Goal: Answer question/provide support: Share knowledge or assist other users

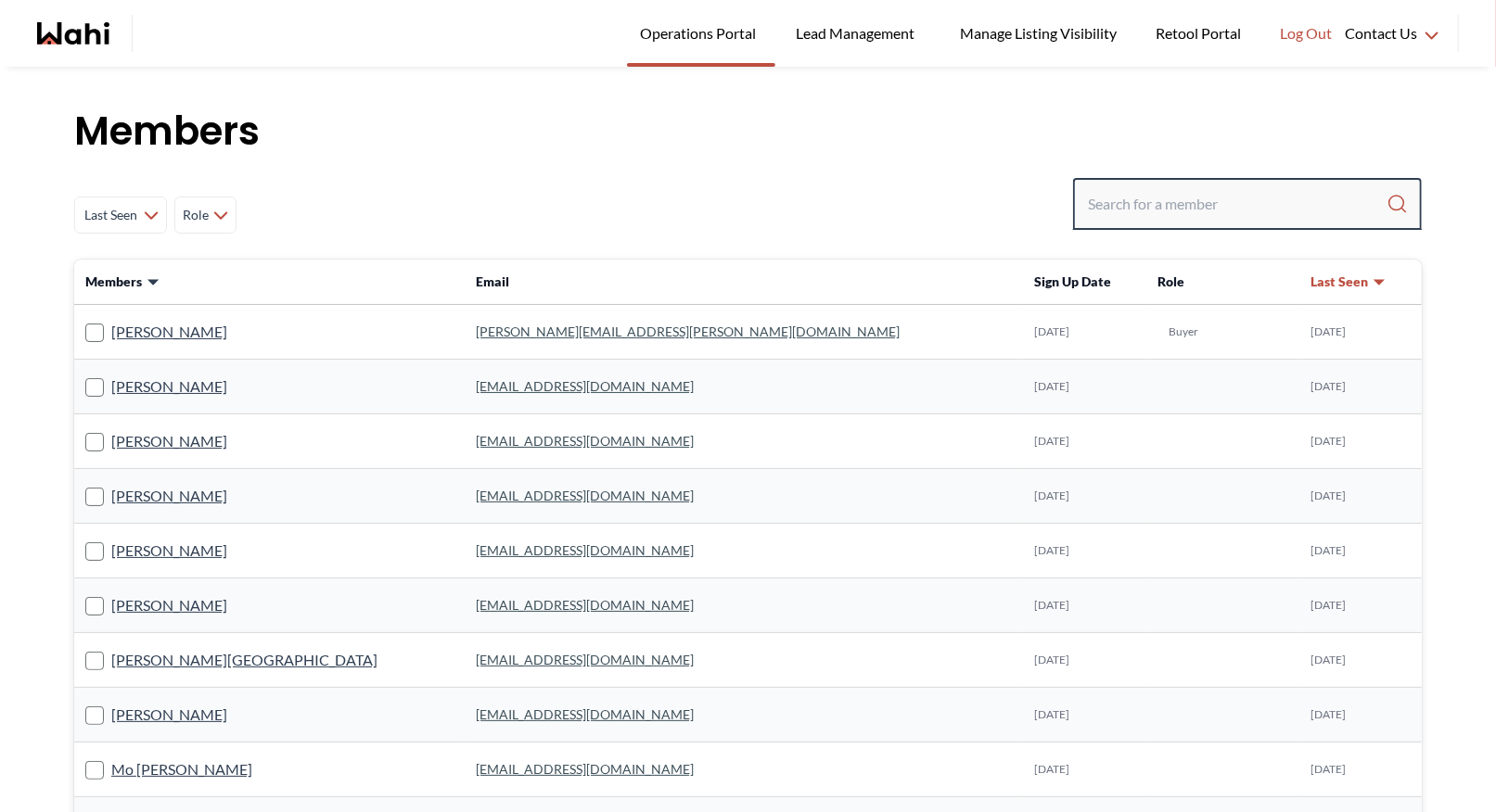
click at [1240, 203] on input "Search input" at bounding box center [1237, 203] width 298 height 33
type input "[PERSON_NAME]"
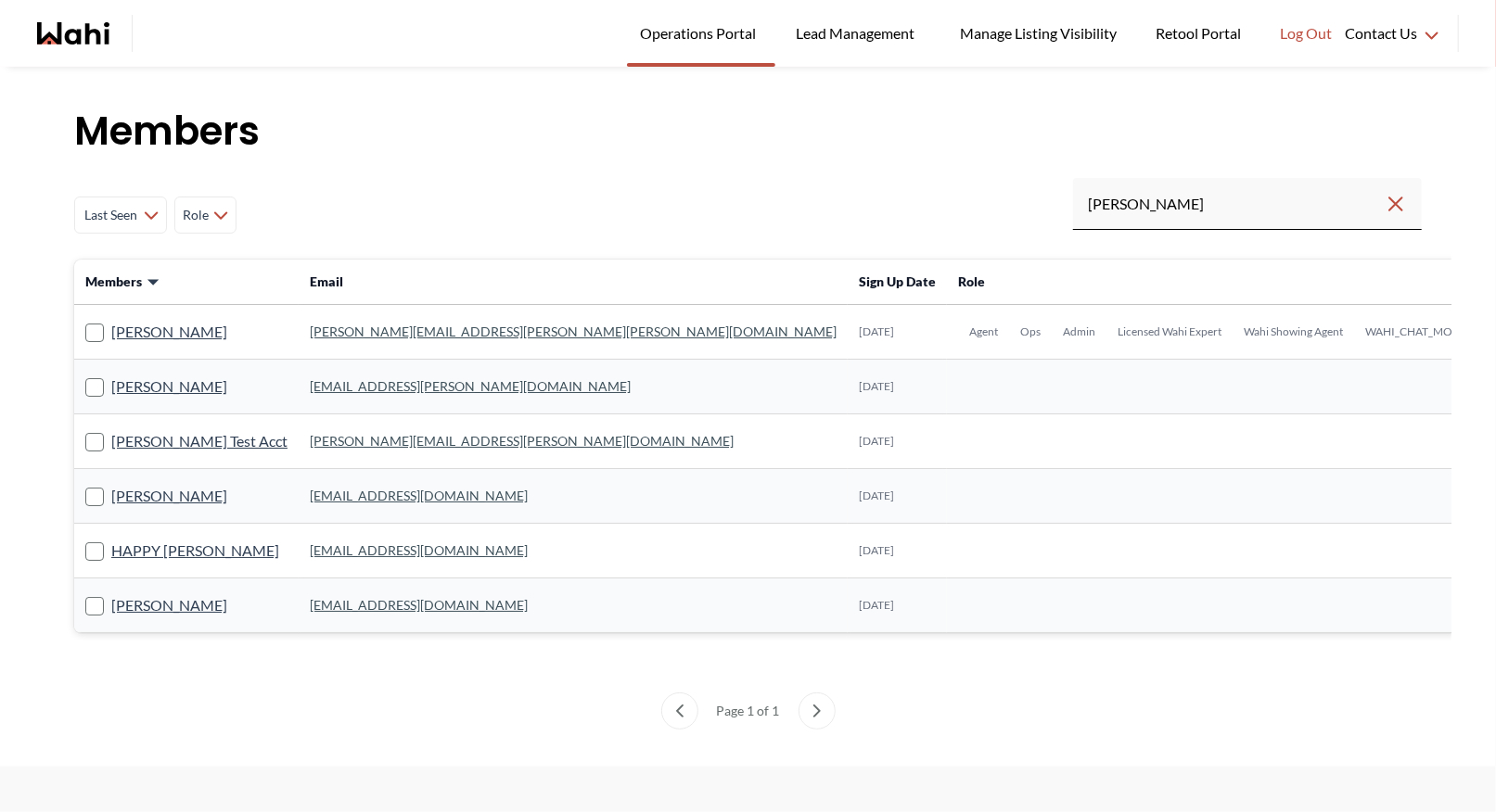
click at [362, 329] on link "[PERSON_NAME][EMAIL_ADDRESS][PERSON_NAME][PERSON_NAME][DOMAIN_NAME]" at bounding box center [573, 331] width 526 height 16
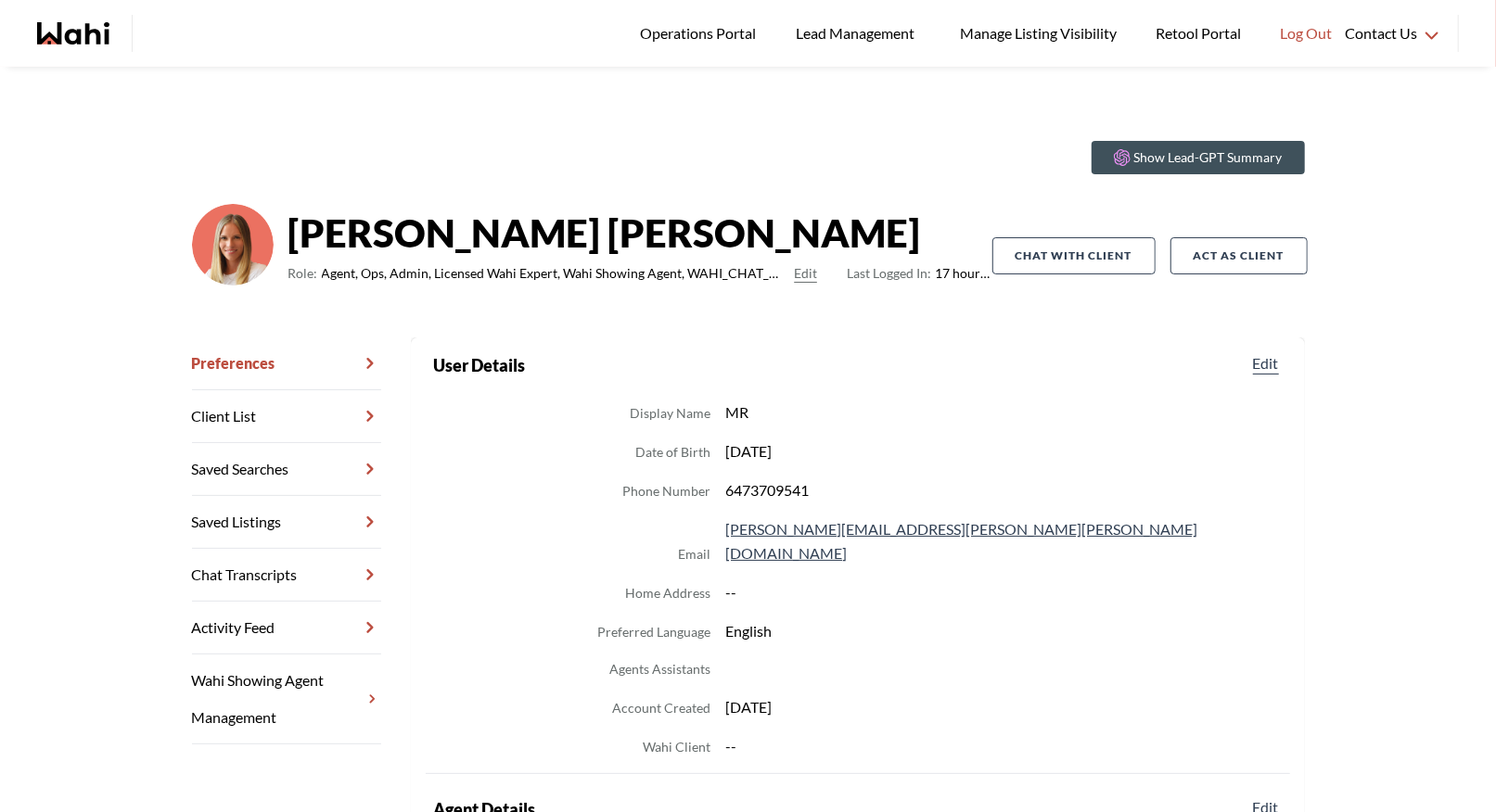
click at [254, 558] on link "Chat Transcripts" at bounding box center [286, 575] width 189 height 52
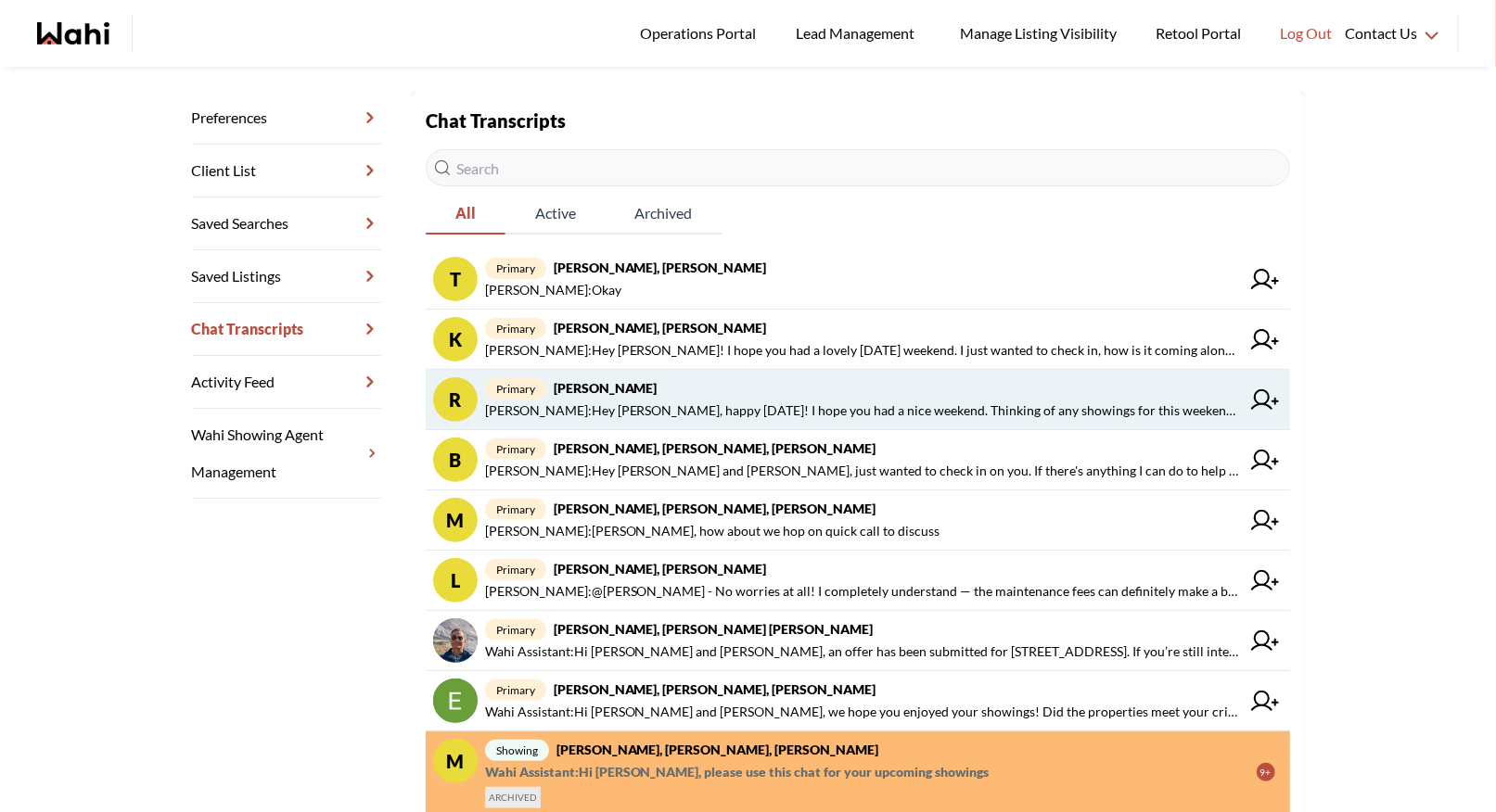
scroll to position [254, 0]
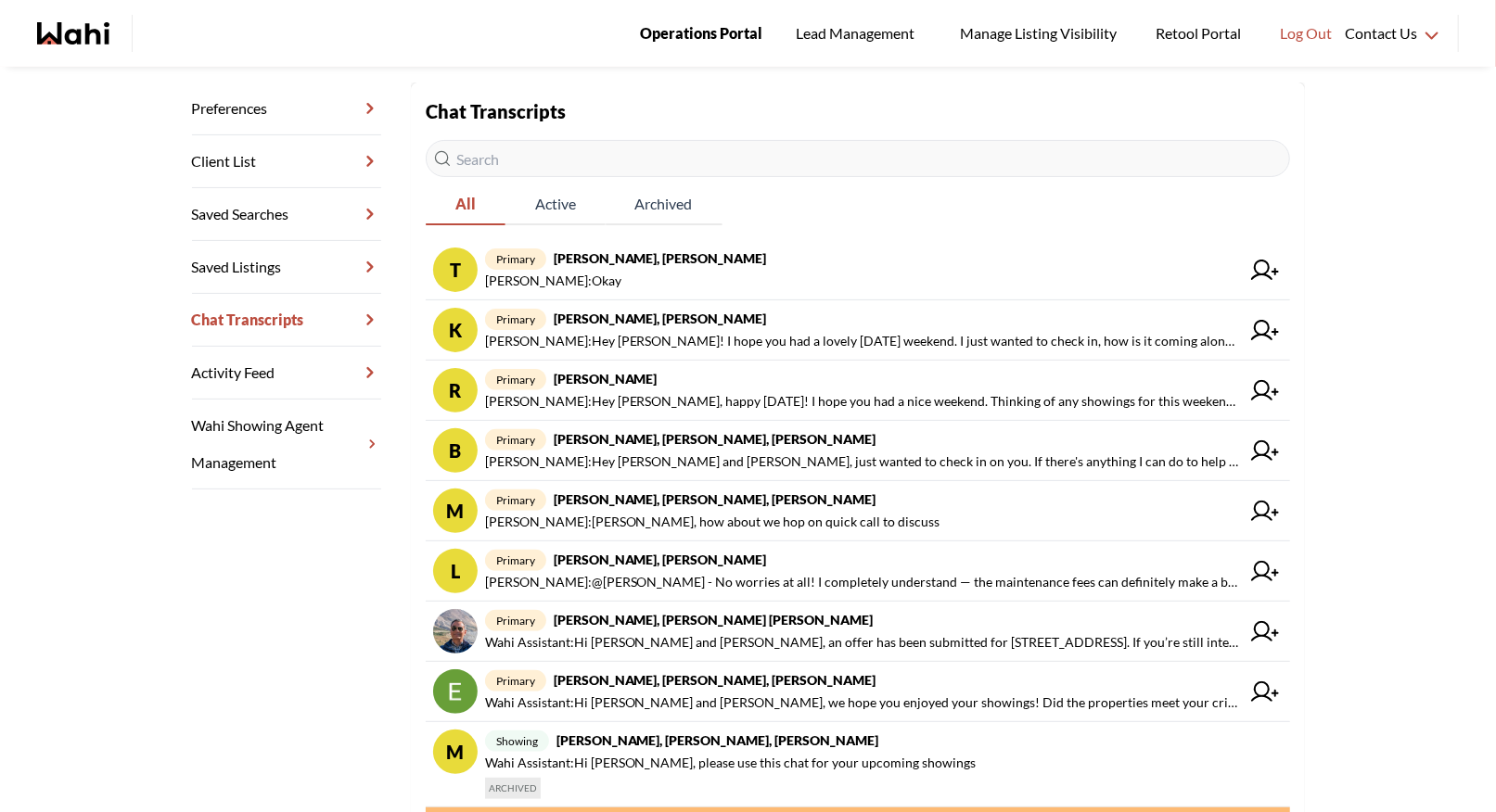
click at [720, 24] on span "Operations Portal" at bounding box center [701, 32] width 122 height 24
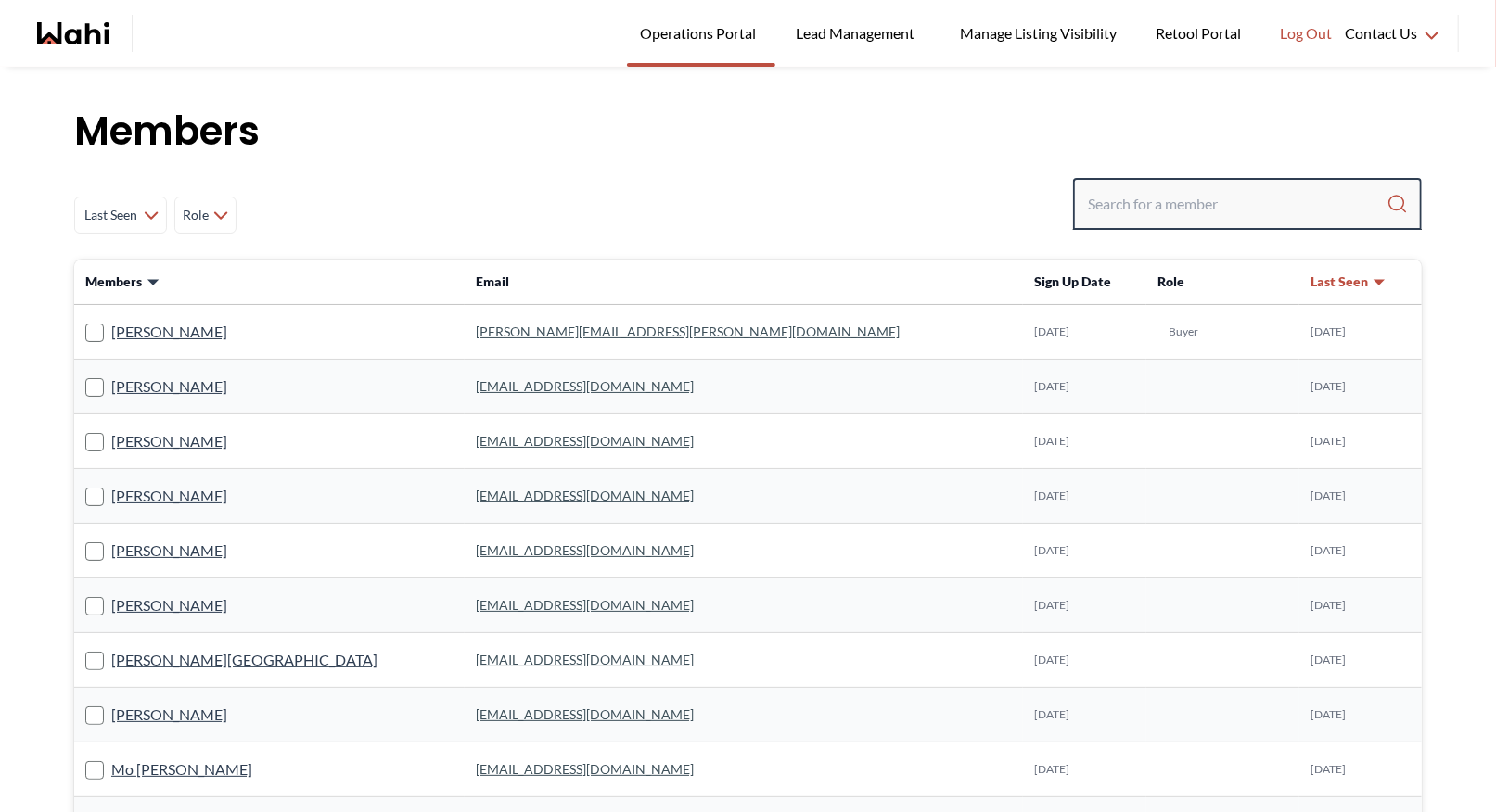
click at [1145, 203] on input "Search input" at bounding box center [1237, 203] width 298 height 33
type input "behnam"
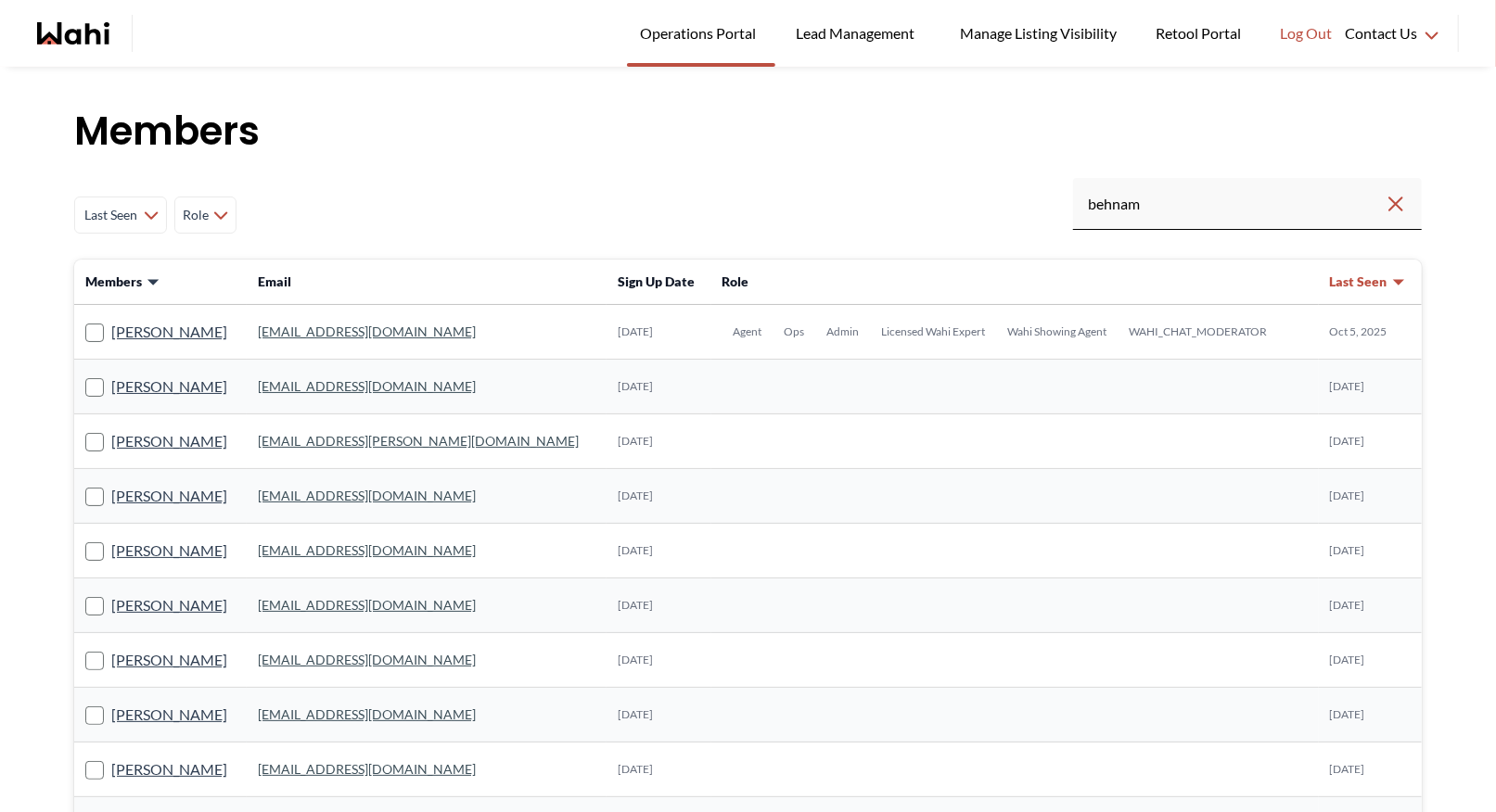
click at [356, 333] on link "behnam.fazili@wahi.com" at bounding box center [366, 331] width 218 height 16
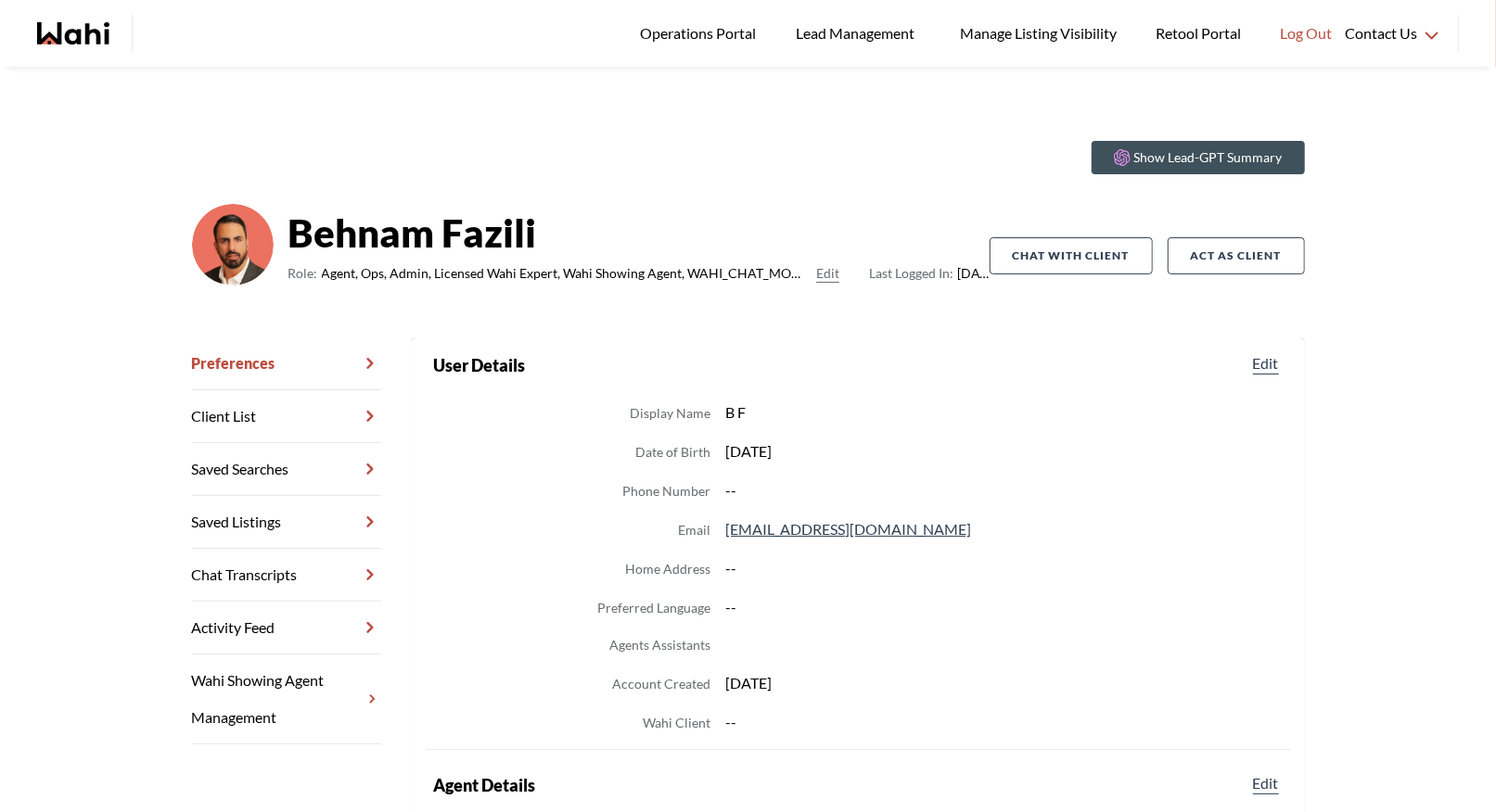
click at [268, 564] on link "Chat Transcripts" at bounding box center [286, 575] width 189 height 52
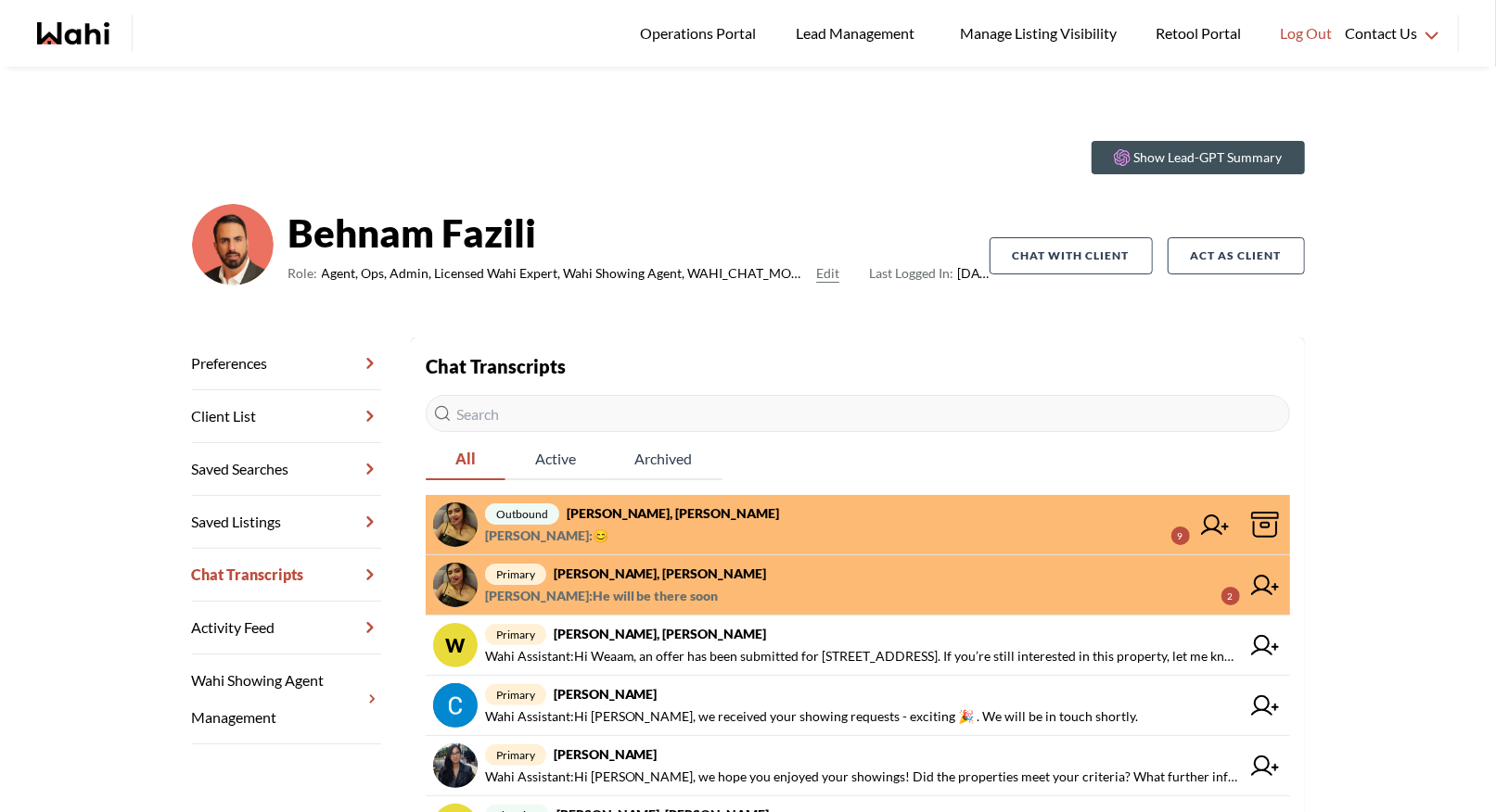
click at [617, 517] on strong "Puja Mandal, Behnam, Paul, Alicia" at bounding box center [673, 513] width 214 height 16
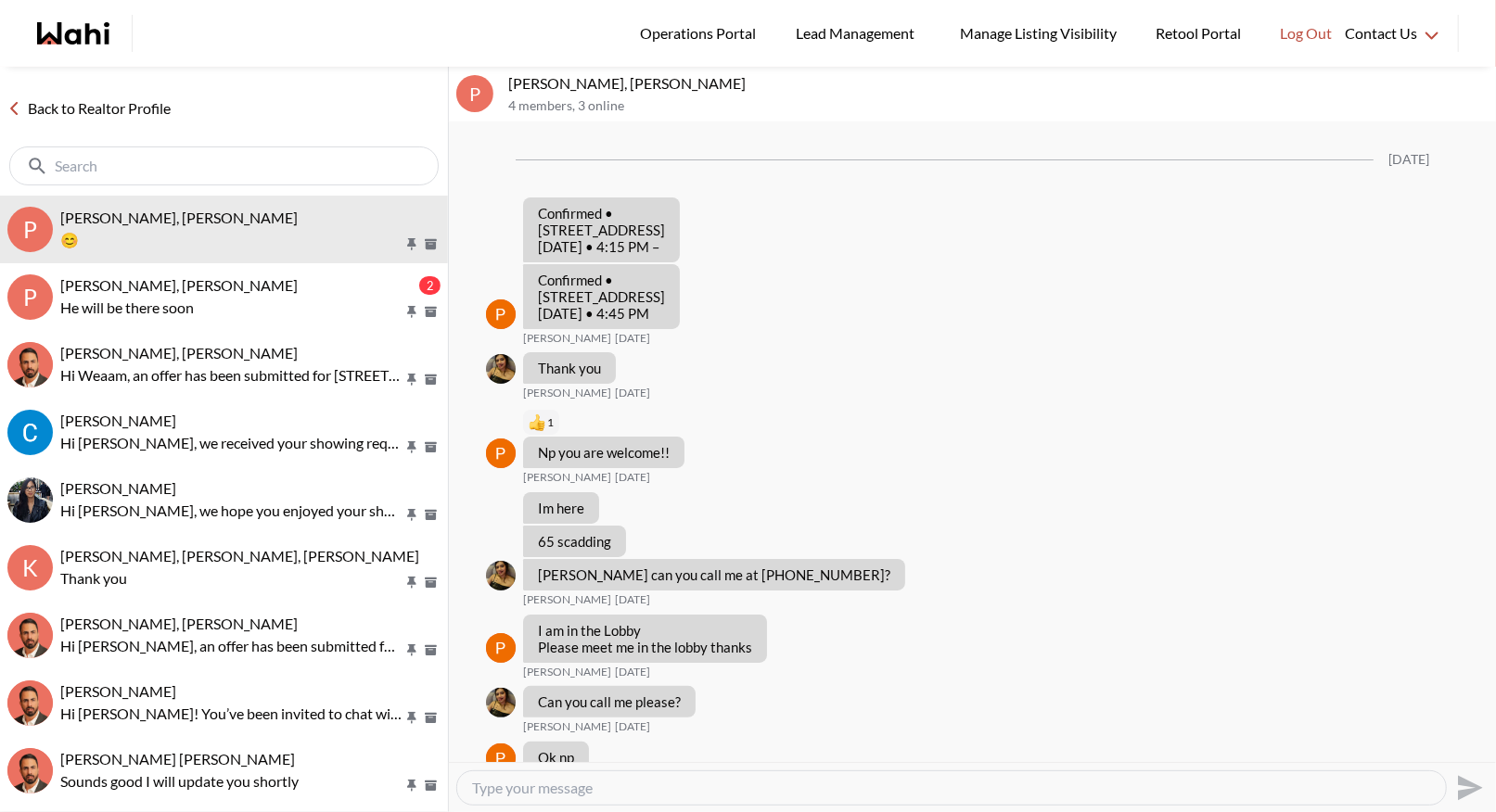
scroll to position [1420, 0]
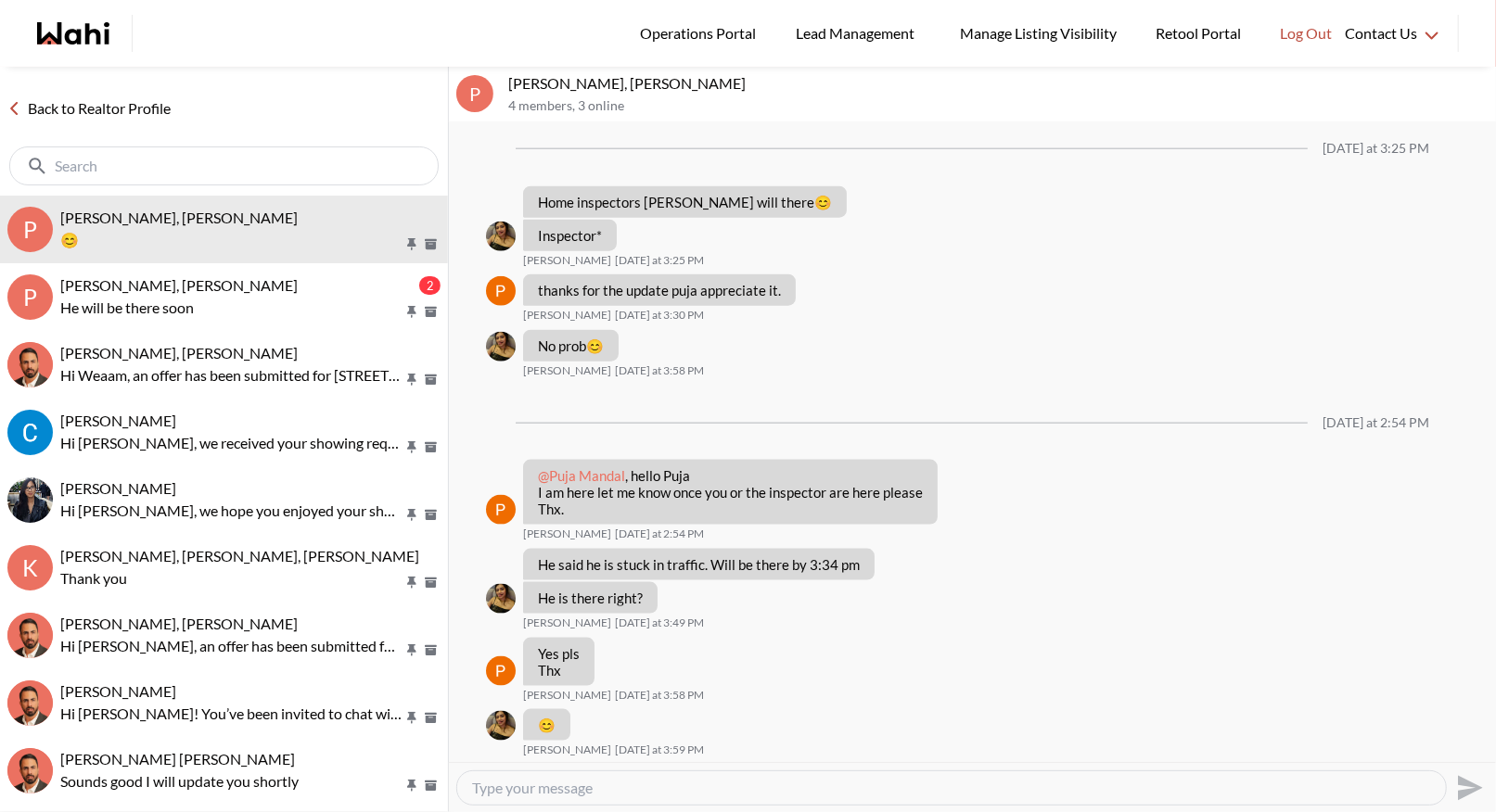
click at [138, 106] on link "Back to Realtor Profile" at bounding box center [89, 108] width 178 height 24
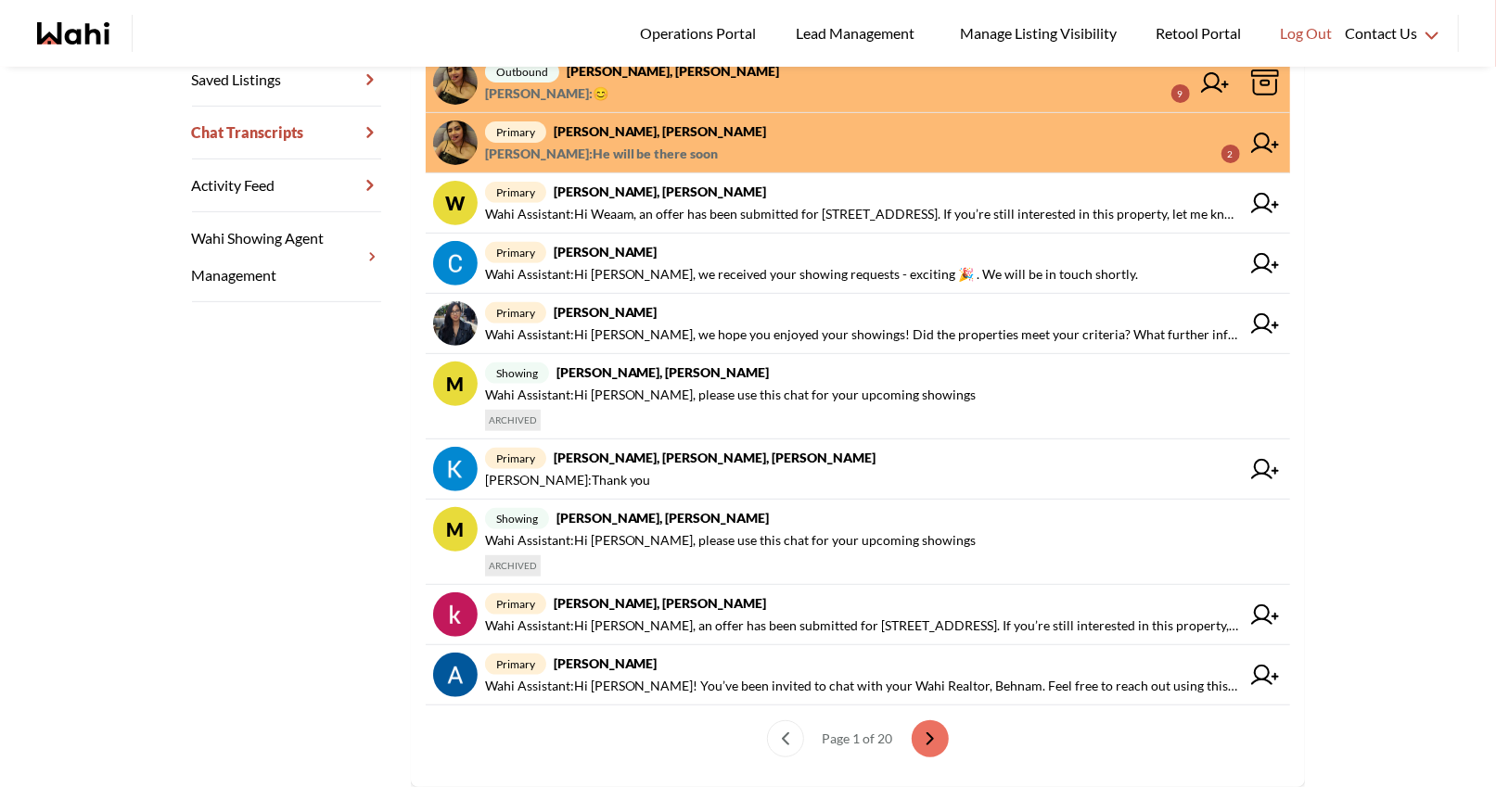
scroll to position [463, 0]
